Goal: Task Accomplishment & Management: Manage account settings

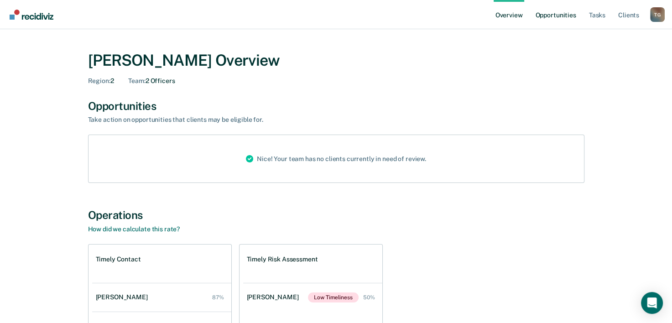
click at [564, 19] on link "Opportunities" at bounding box center [556, 14] width 44 height 29
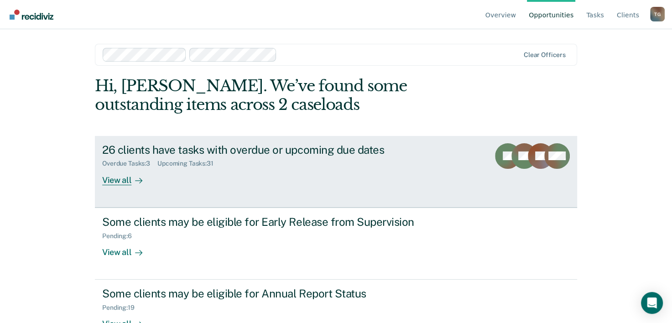
click at [123, 182] on div "View all" at bounding box center [127, 177] width 51 height 18
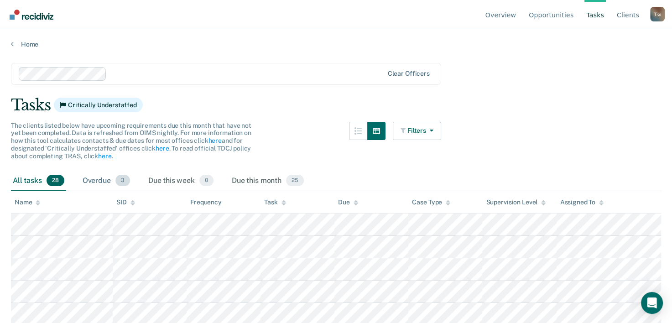
click at [97, 177] on div "Overdue 3" at bounding box center [106, 181] width 51 height 20
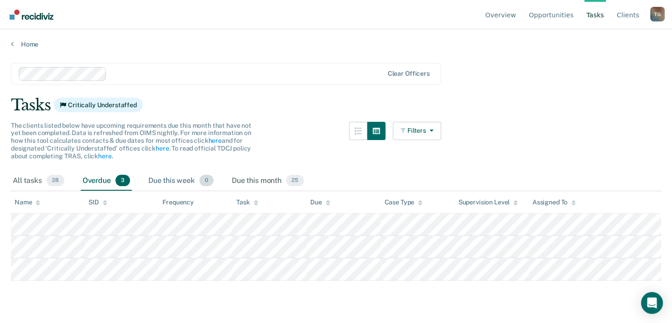
click at [168, 182] on div "Due this week 0" at bounding box center [181, 181] width 69 height 20
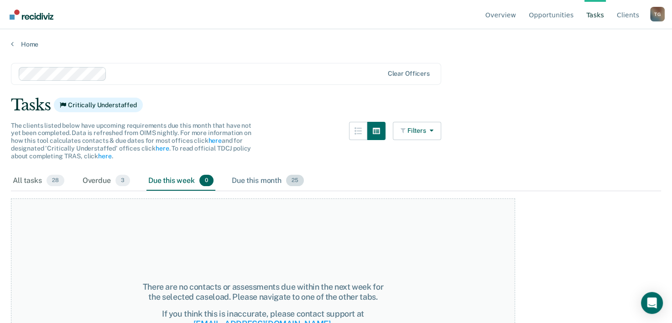
click at [259, 175] on div "Due this month 25" at bounding box center [268, 181] width 76 height 20
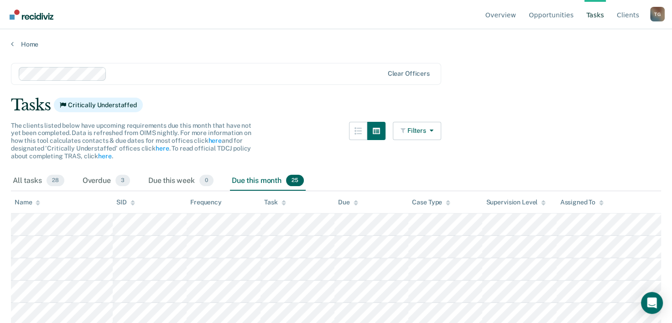
click at [598, 12] on link "Tasks" at bounding box center [595, 14] width 21 height 29
click at [622, 12] on link "Client s" at bounding box center [628, 14] width 26 height 29
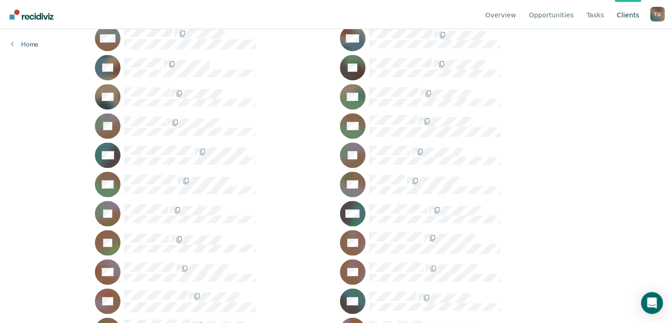
scroll to position [629, 0]
